Goal: Navigation & Orientation: Find specific page/section

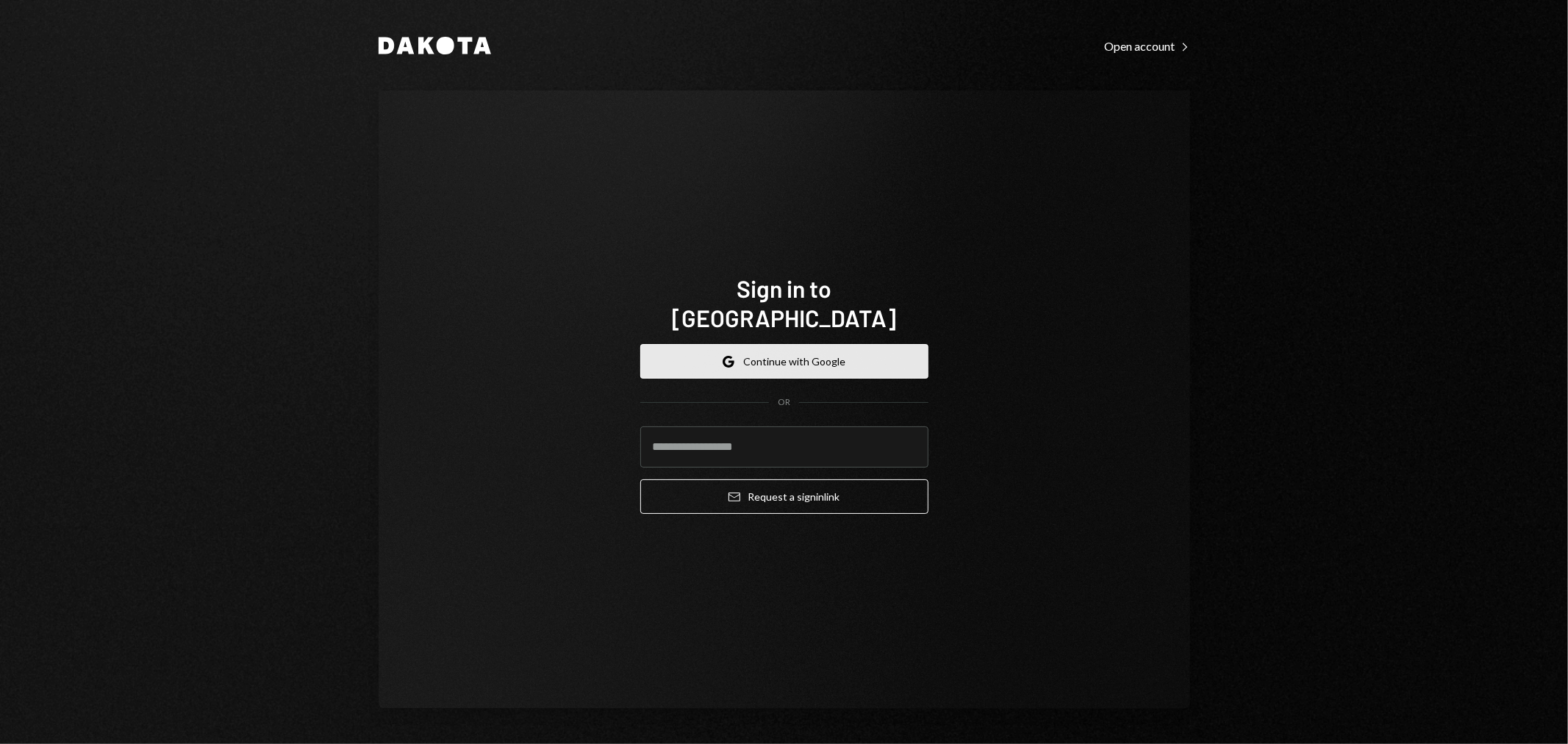
click at [780, 344] on button "Google Continue with Google" at bounding box center [784, 361] width 288 height 35
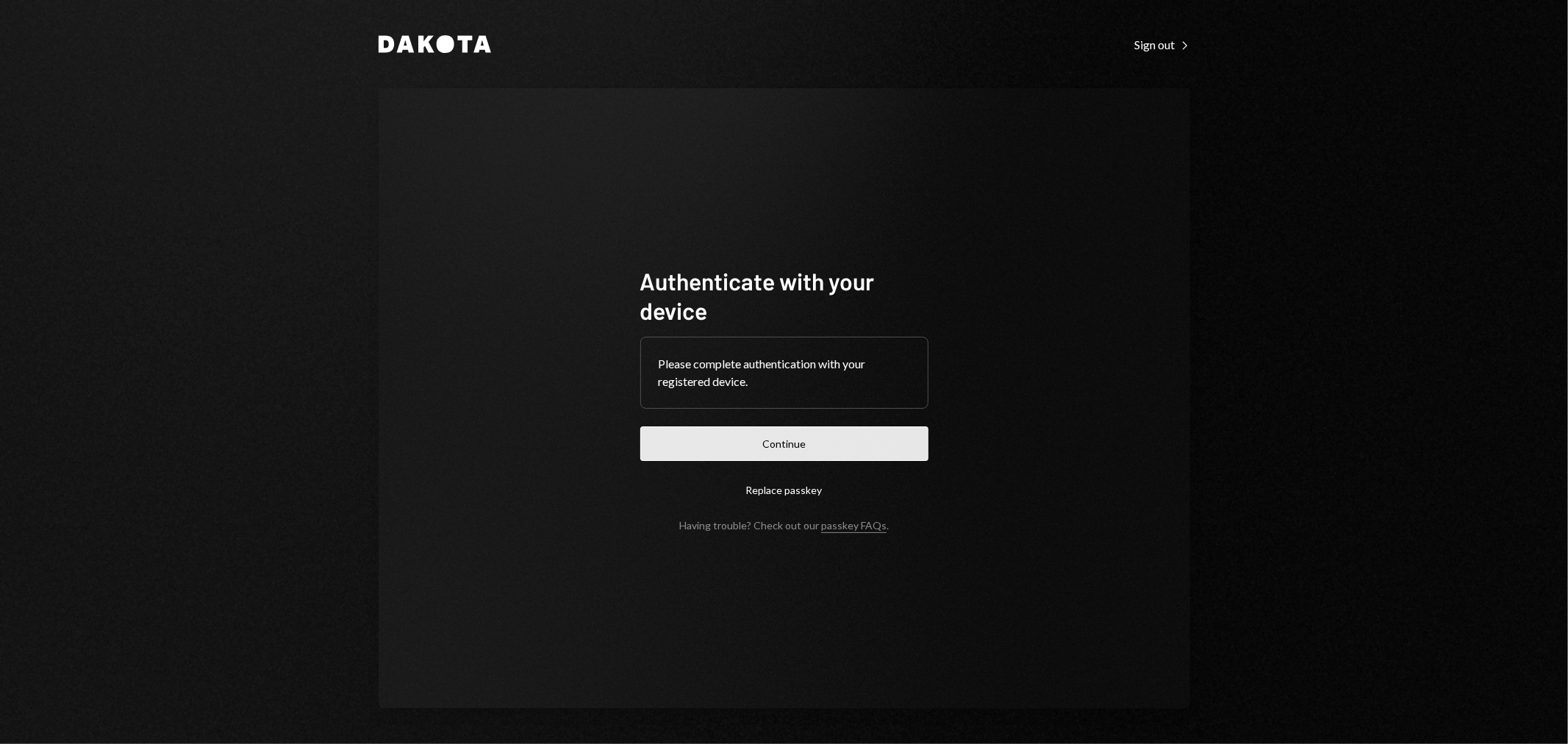
click at [817, 435] on button "Continue" at bounding box center [784, 444] width 288 height 35
click at [789, 449] on button "Continue" at bounding box center [784, 444] width 288 height 35
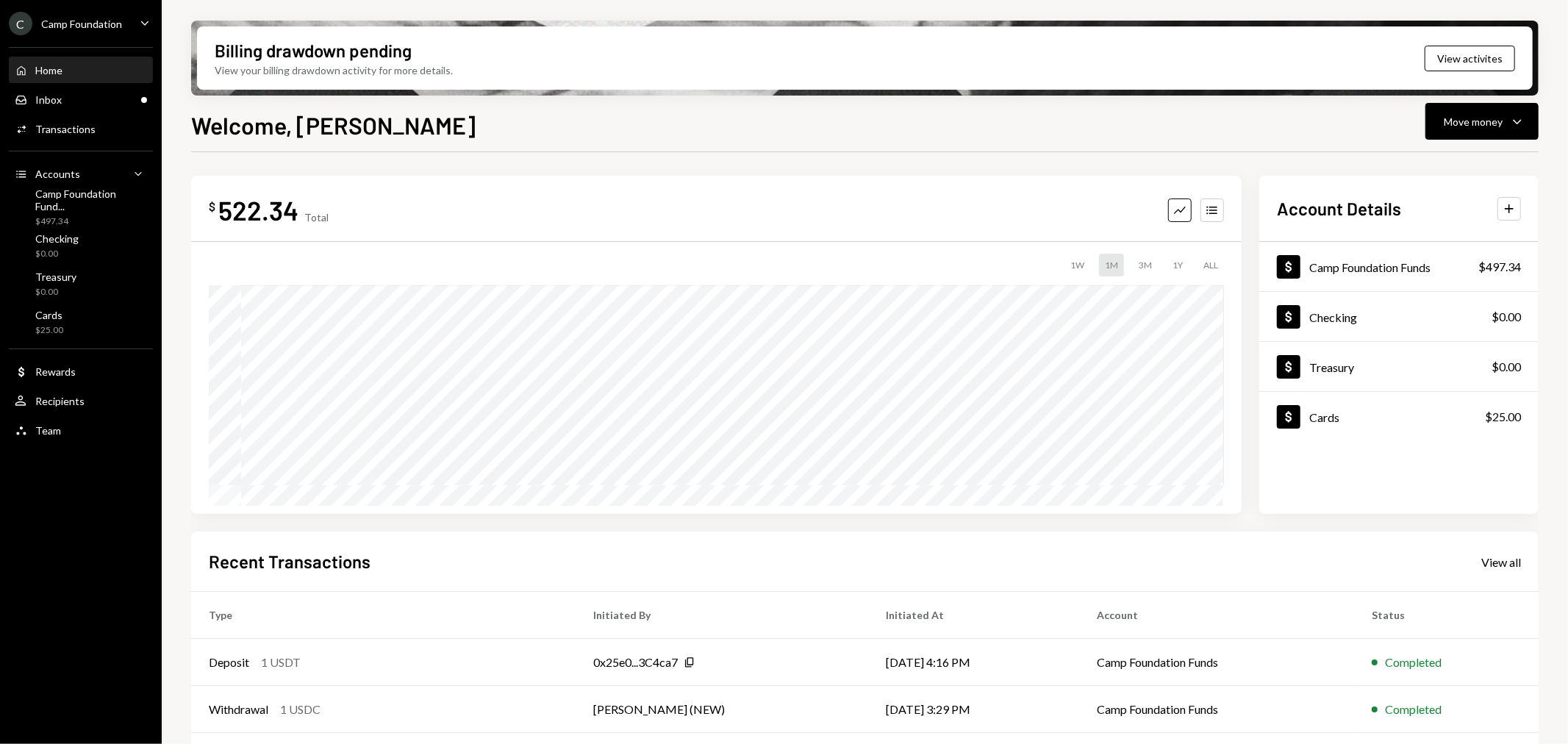
click at [130, 17] on div "C Camp Foundation Caret Down" at bounding box center [81, 24] width 162 height 24
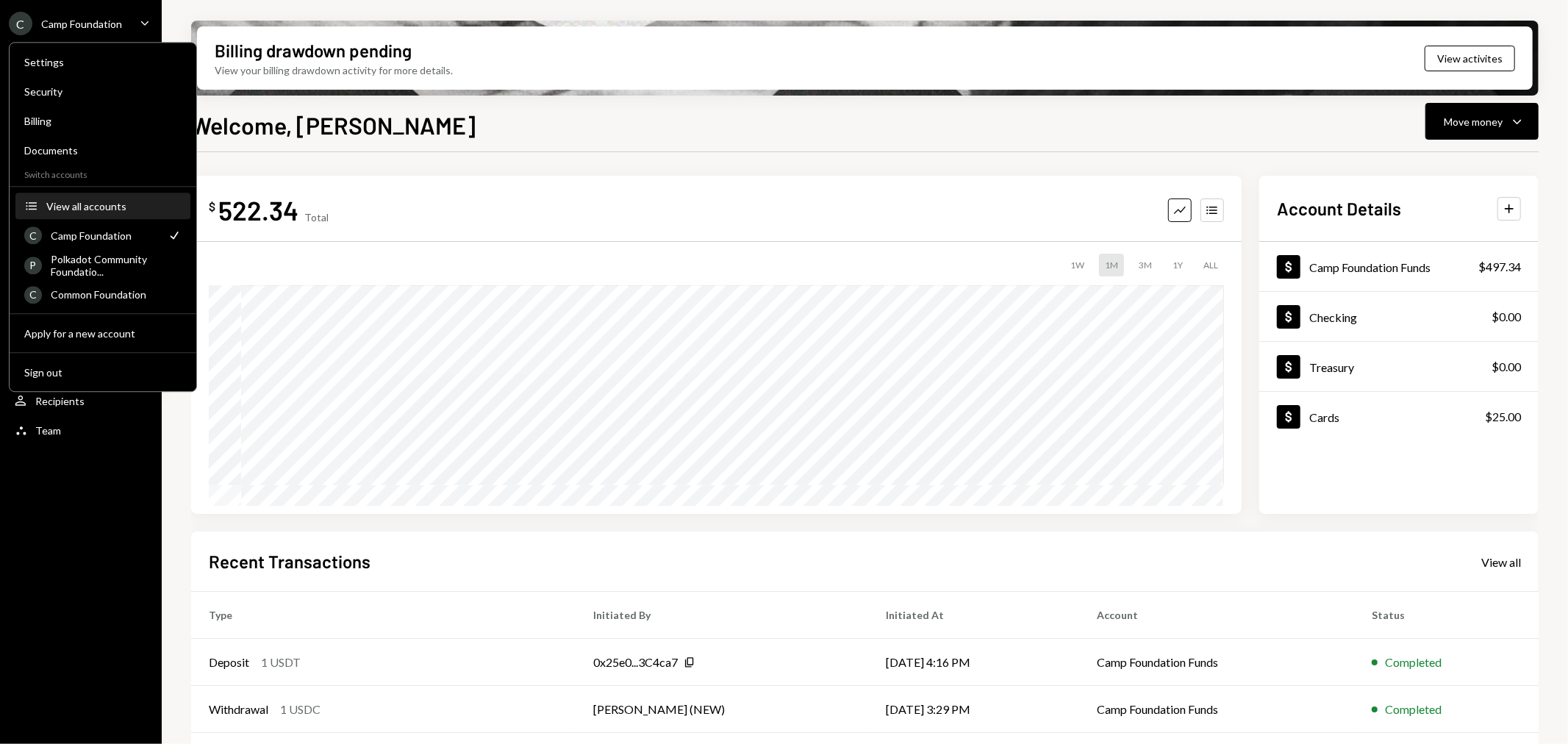
click at [82, 199] on button "Accounts View all accounts" at bounding box center [102, 206] width 175 height 26
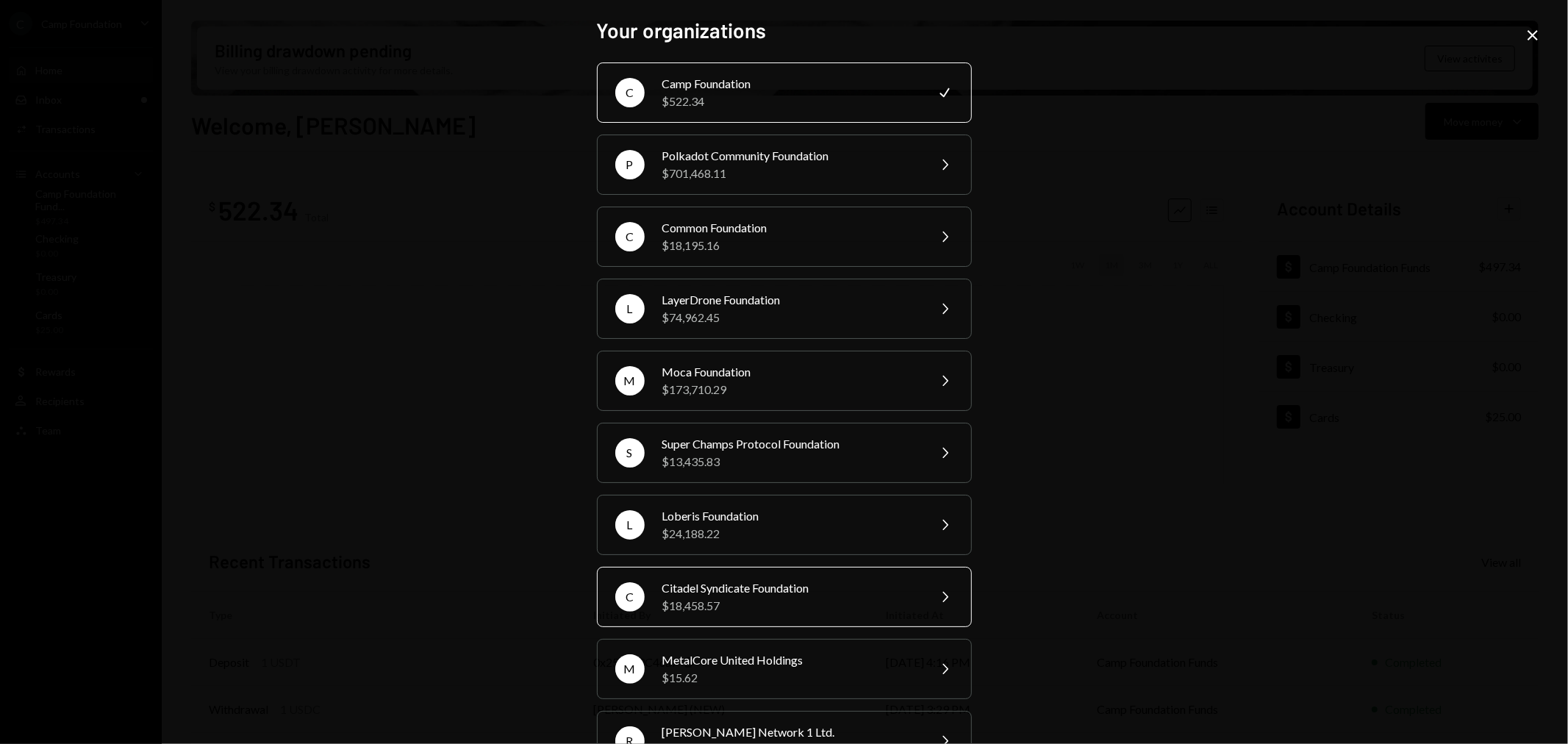
click at [829, 600] on div "$18,458.57" at bounding box center [790, 606] width 256 height 18
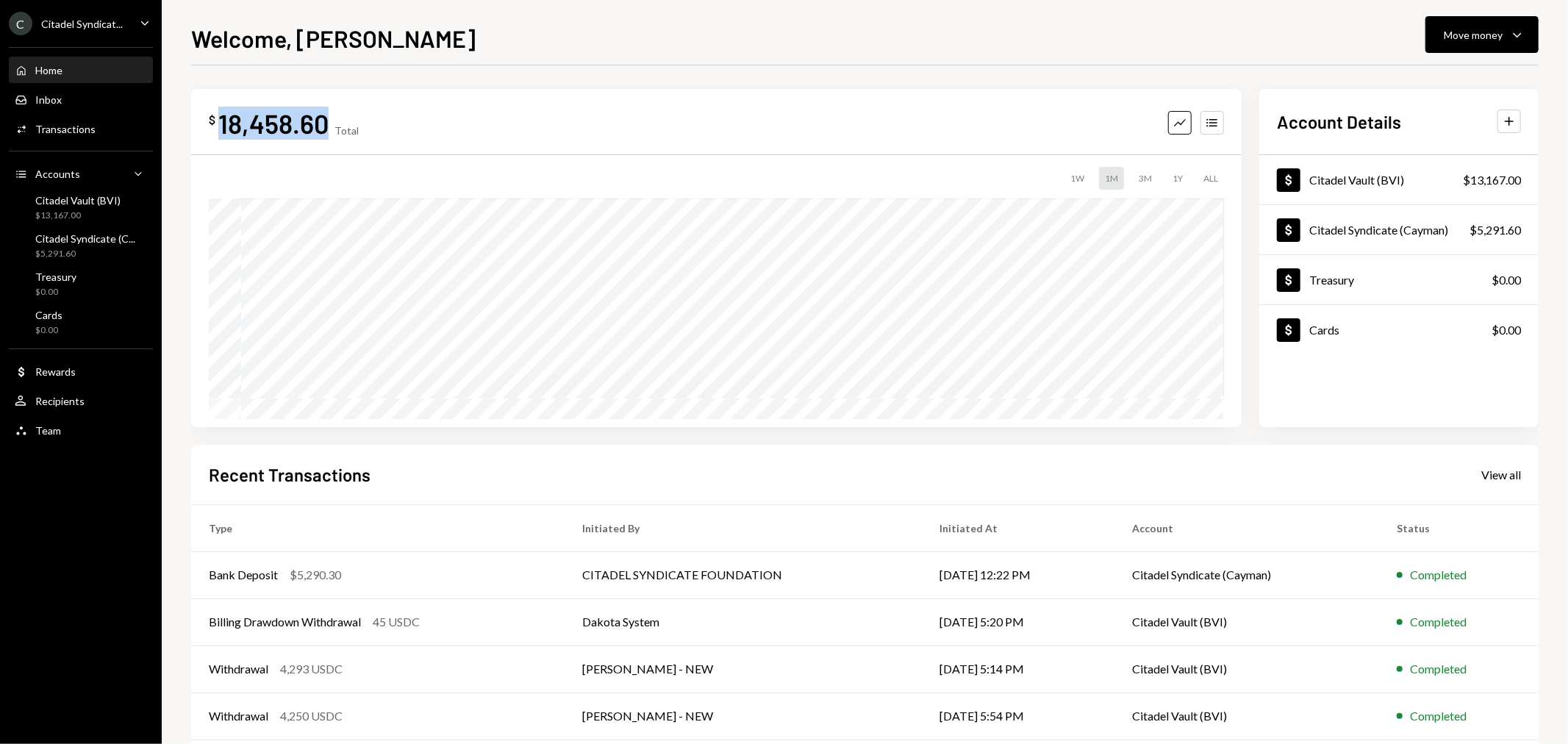
drag, startPoint x: 326, startPoint y: 122, endPoint x: 233, endPoint y: 126, distance: 93.1
click at [221, 124] on div "18,458.60" at bounding box center [273, 123] width 110 height 33
